Goal: Transaction & Acquisition: Subscribe to service/newsletter

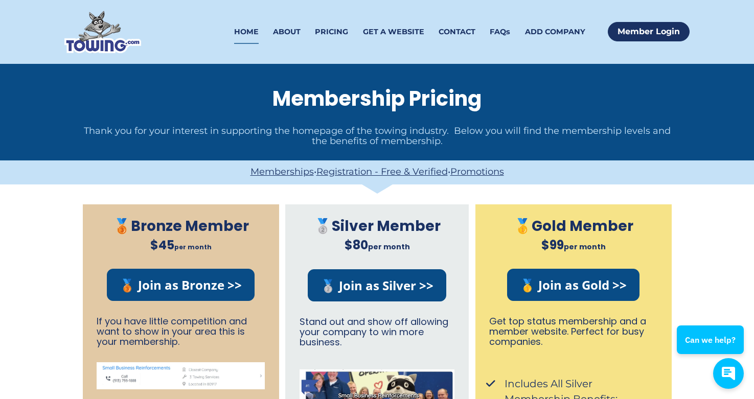
click at [248, 36] on link "HOME" at bounding box center [246, 32] width 25 height 24
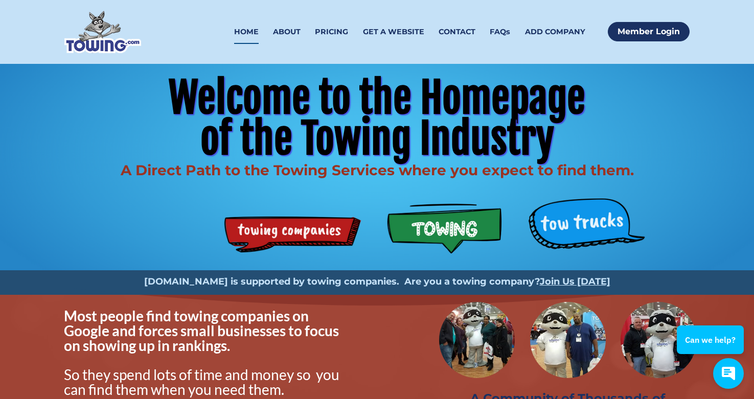
scroll to position [17, 0]
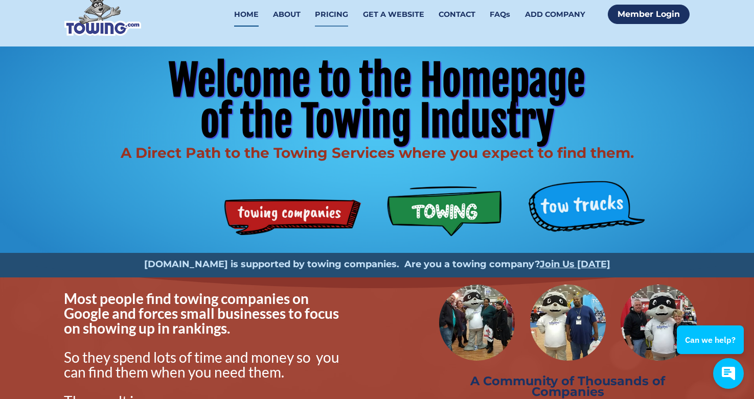
click at [333, 10] on link "PRICING" at bounding box center [331, 15] width 33 height 24
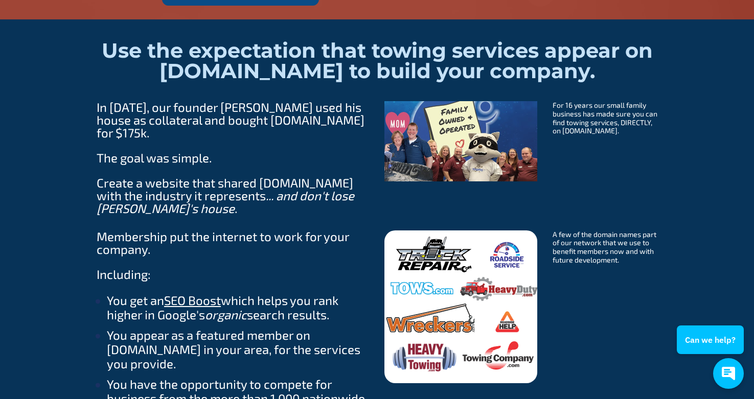
scroll to position [1100, 0]
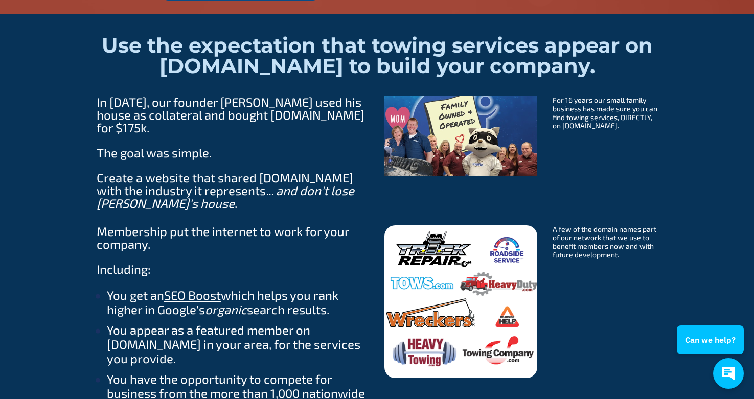
click at [492, 128] on img at bounding box center [460, 136] width 153 height 80
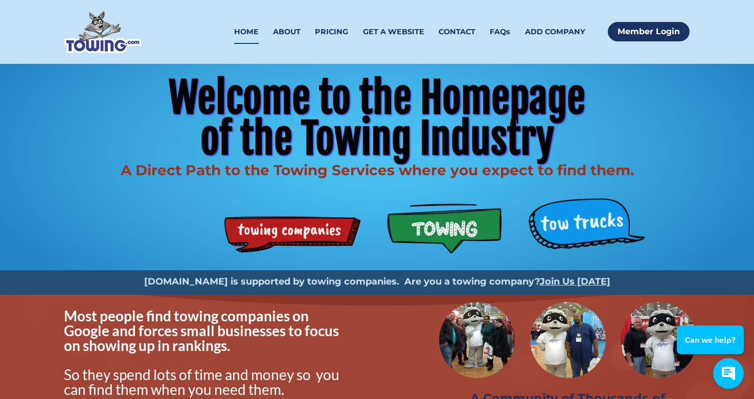
scroll to position [0, 0]
click at [289, 36] on link "ABOUT" at bounding box center [287, 32] width 28 height 24
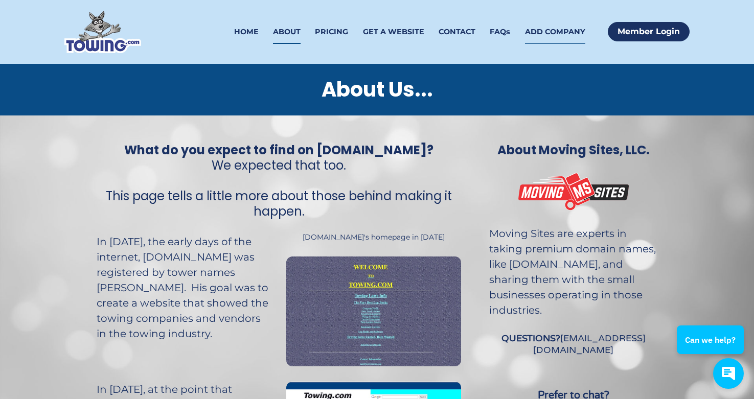
click at [541, 33] on link "ADD COMPANY" at bounding box center [555, 32] width 60 height 24
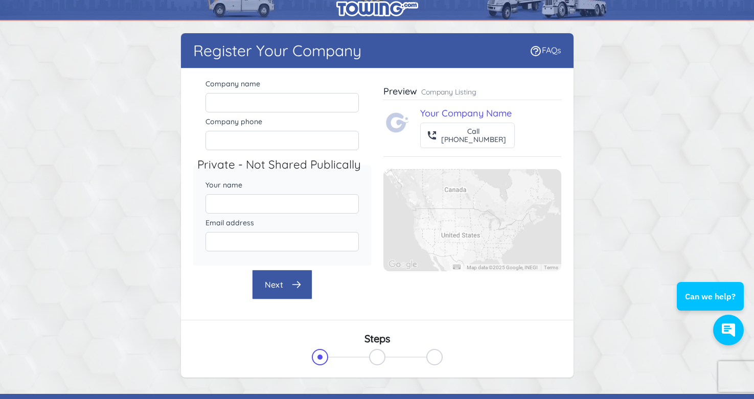
scroll to position [19, 0]
